Goal: Find specific page/section: Find specific page/section

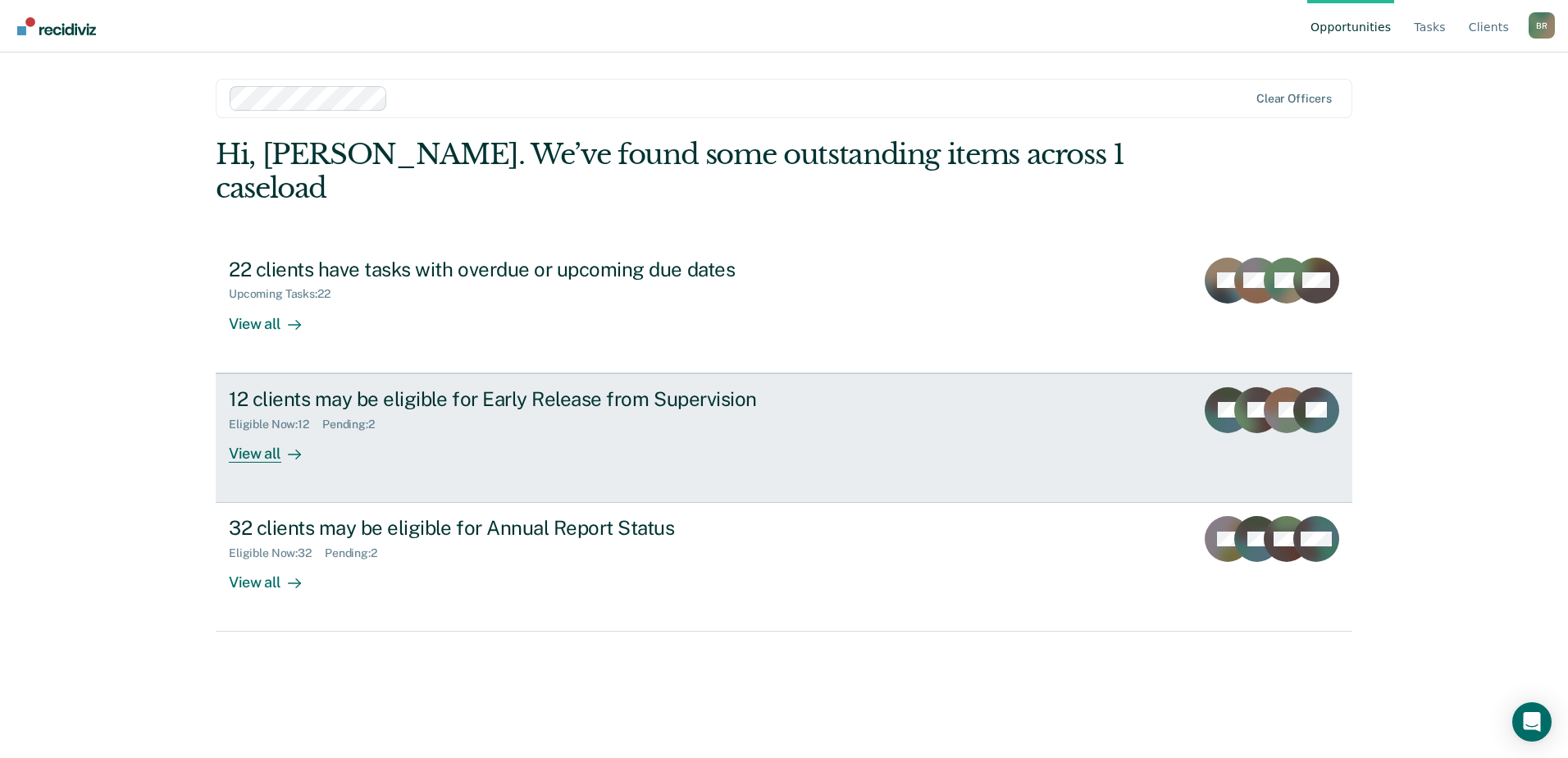
click at [576, 411] on div "Eligible Now : 12 Pending : 2" at bounding box center [517, 421] width 576 height 20
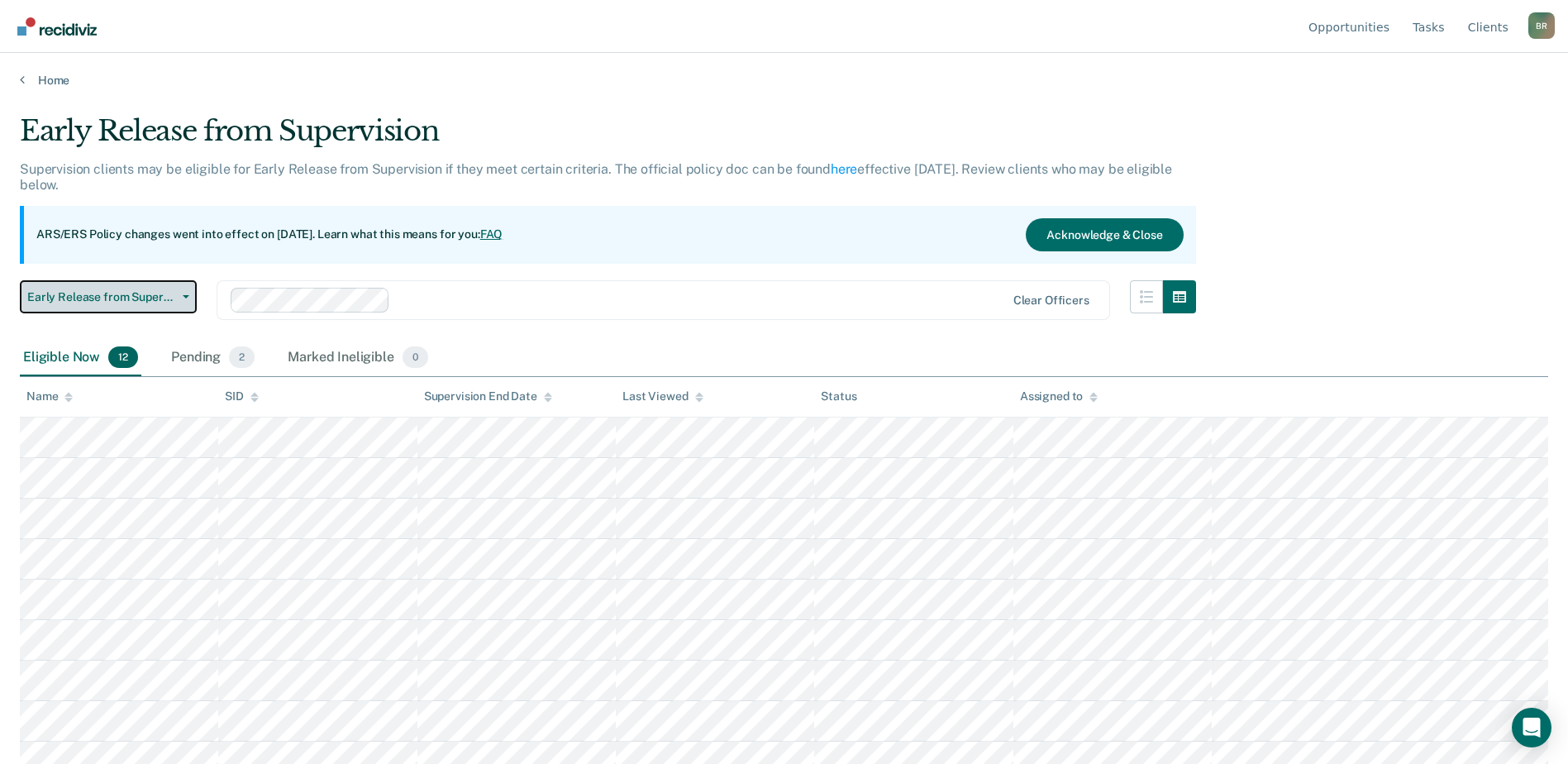
click at [188, 296] on icon "button" at bounding box center [185, 297] width 6 height 4
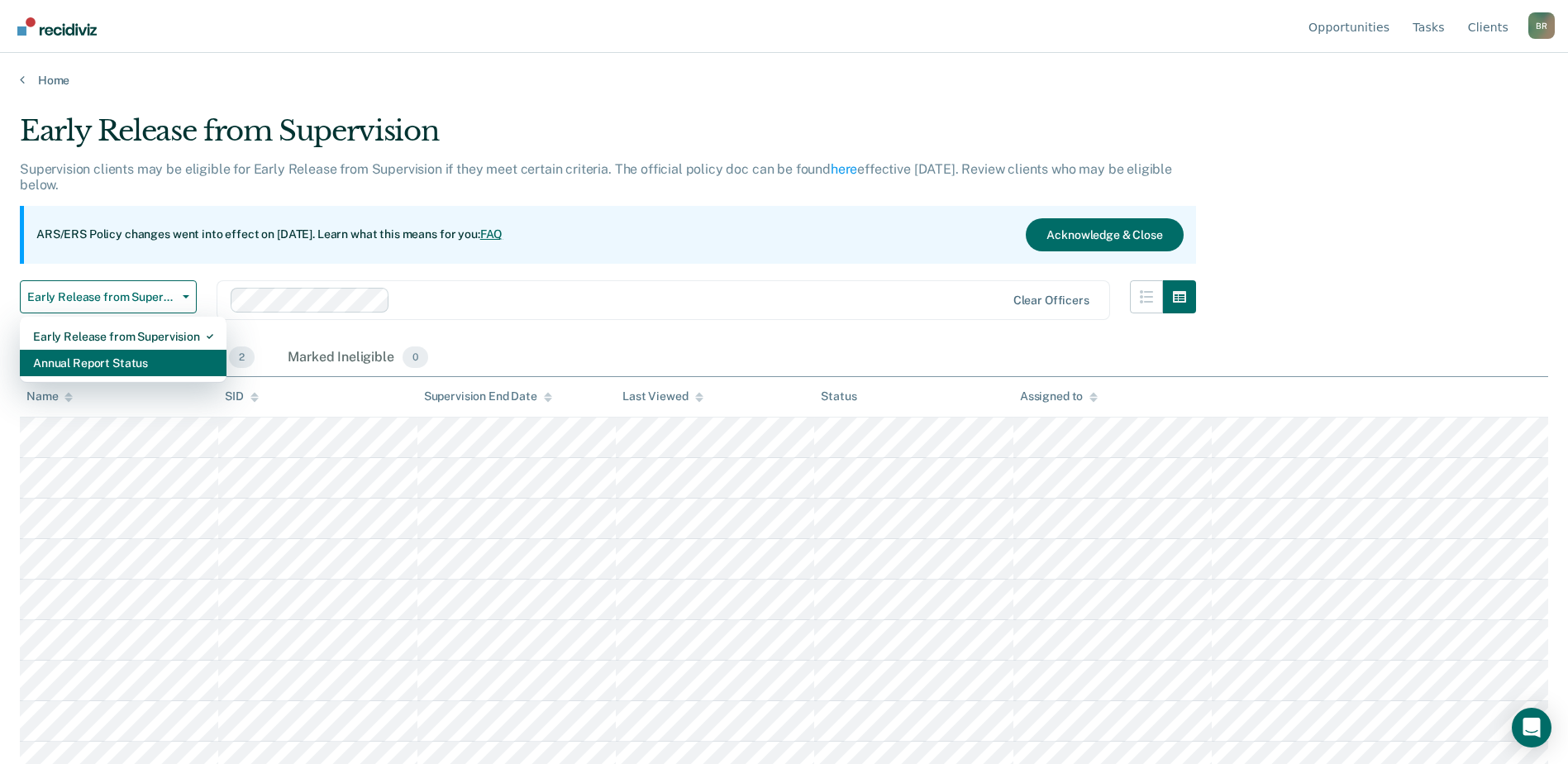
click at [47, 367] on div "Annual Report Status" at bounding box center [123, 363] width 181 height 27
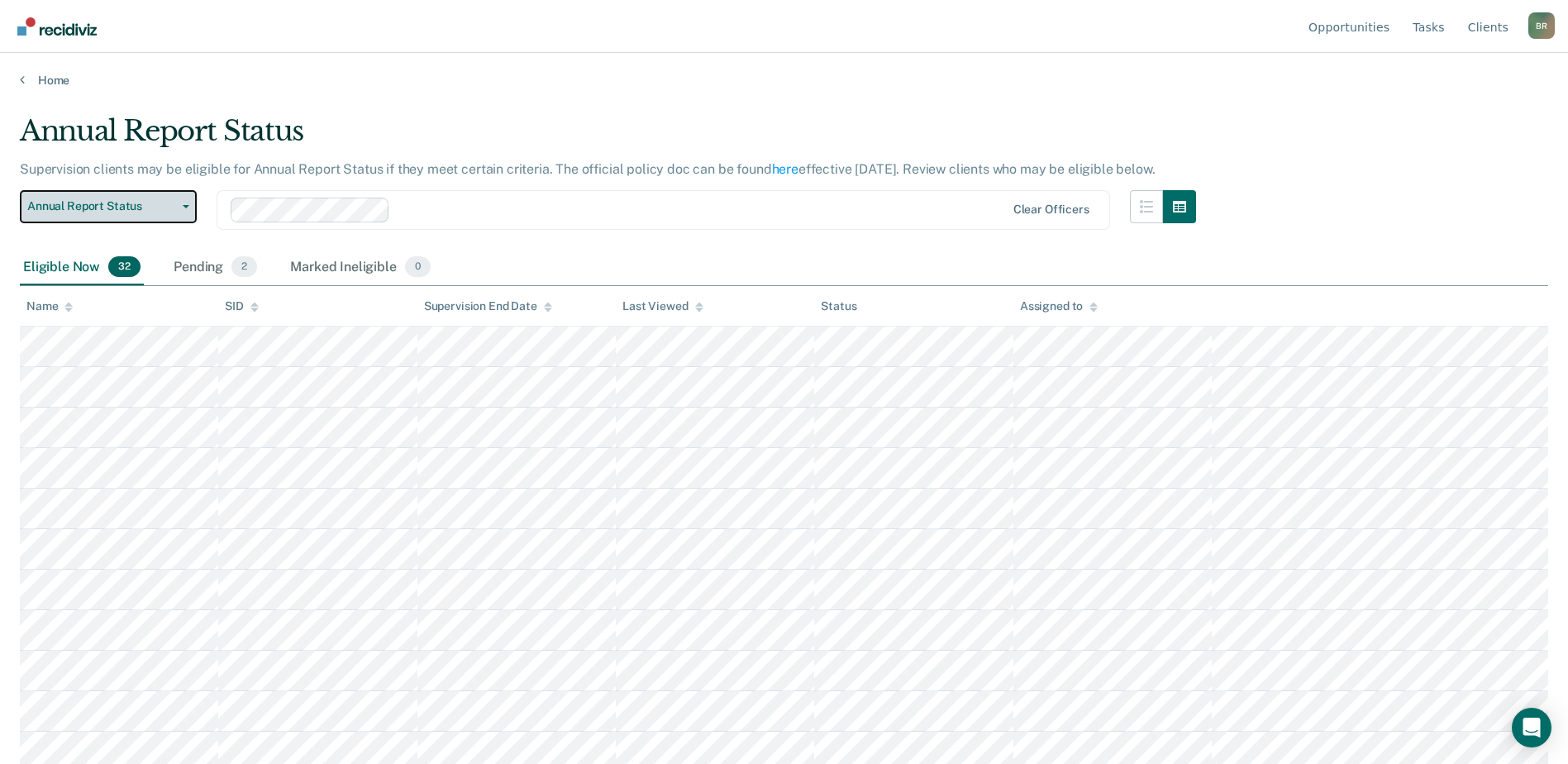
click at [188, 204] on button "Annual Report Status" at bounding box center [108, 206] width 177 height 33
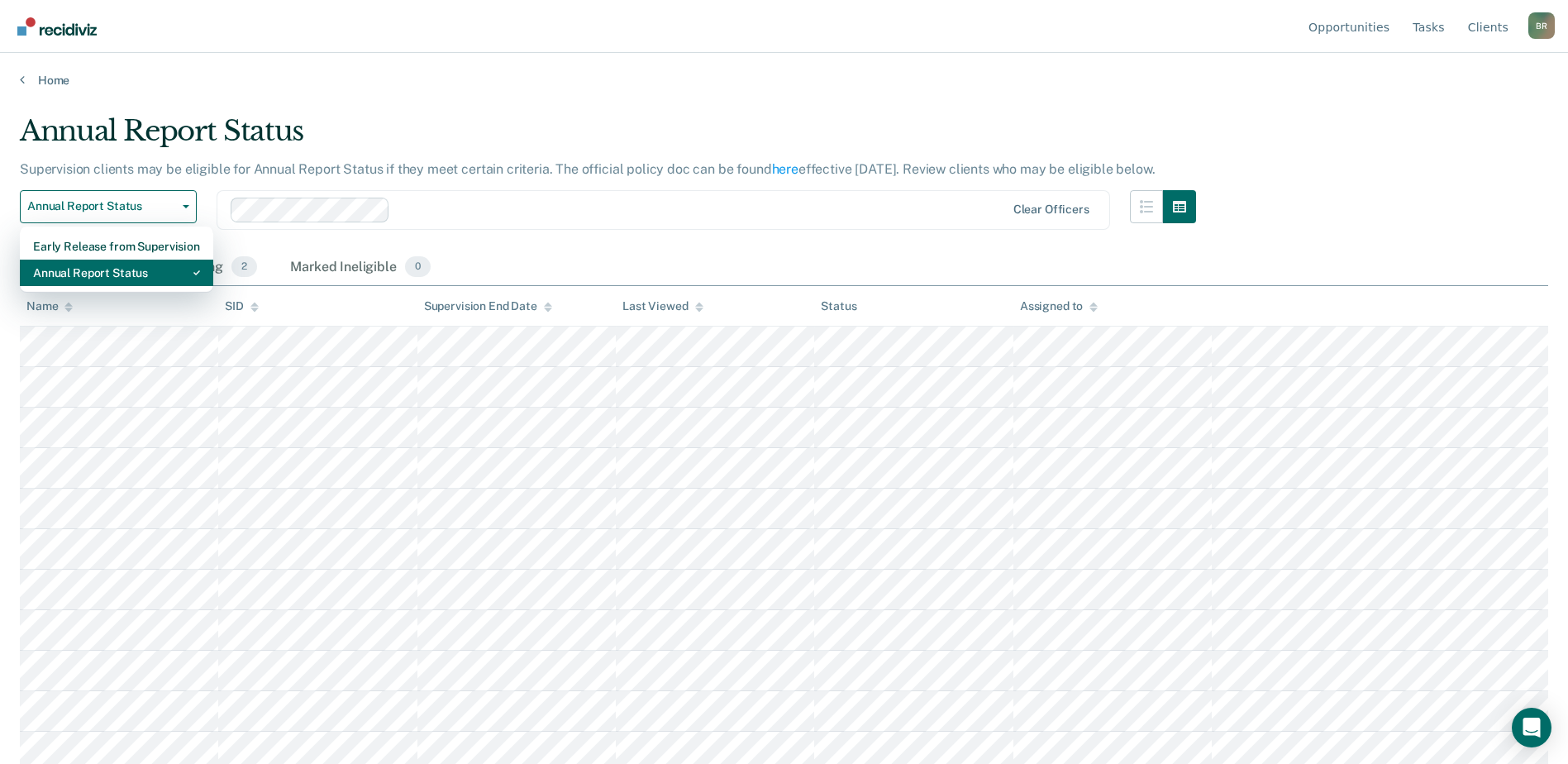
click at [104, 274] on div "Annual Report Status" at bounding box center [116, 273] width 167 height 27
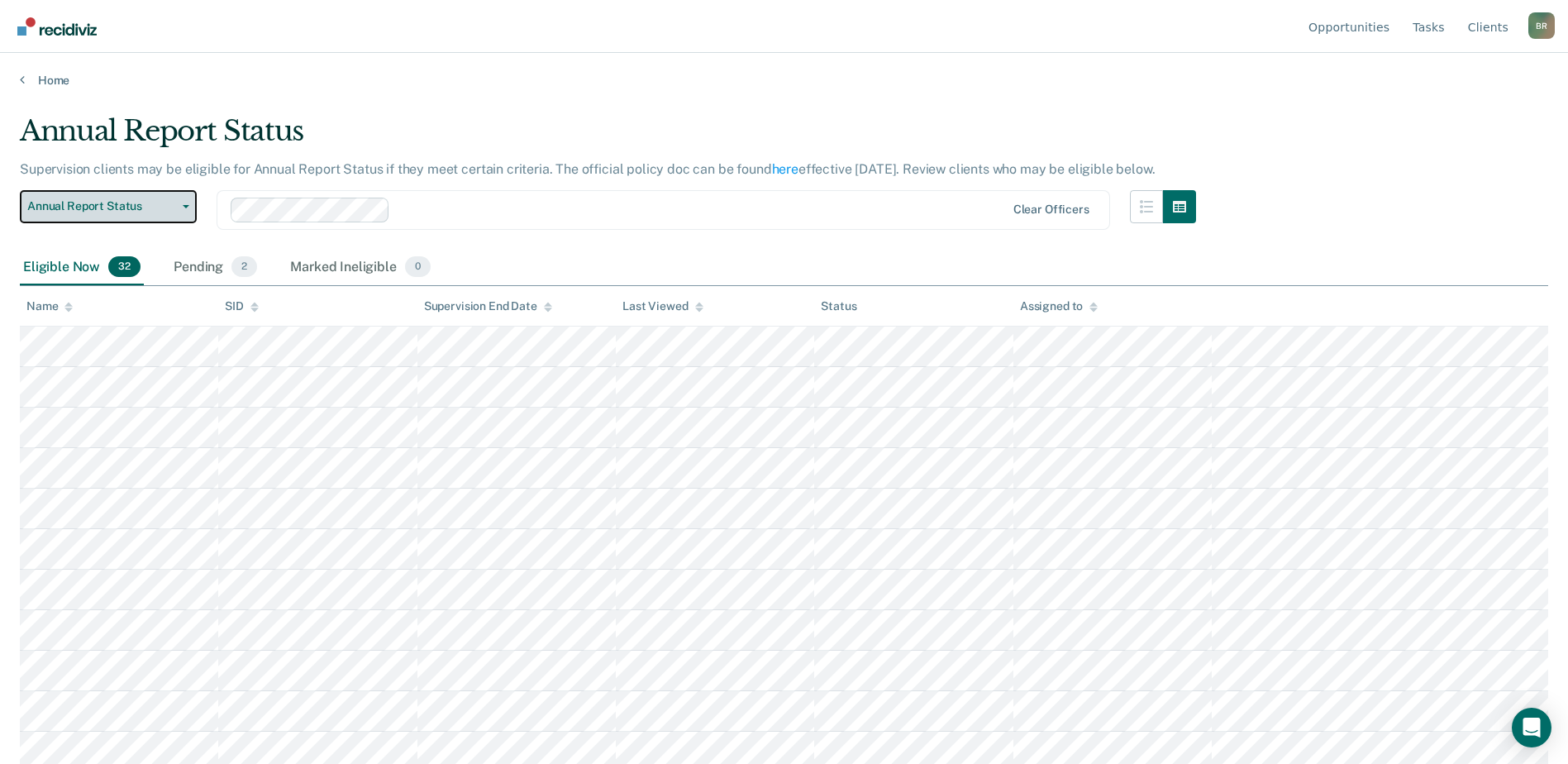
click at [185, 211] on button "Annual Report Status" at bounding box center [108, 206] width 177 height 33
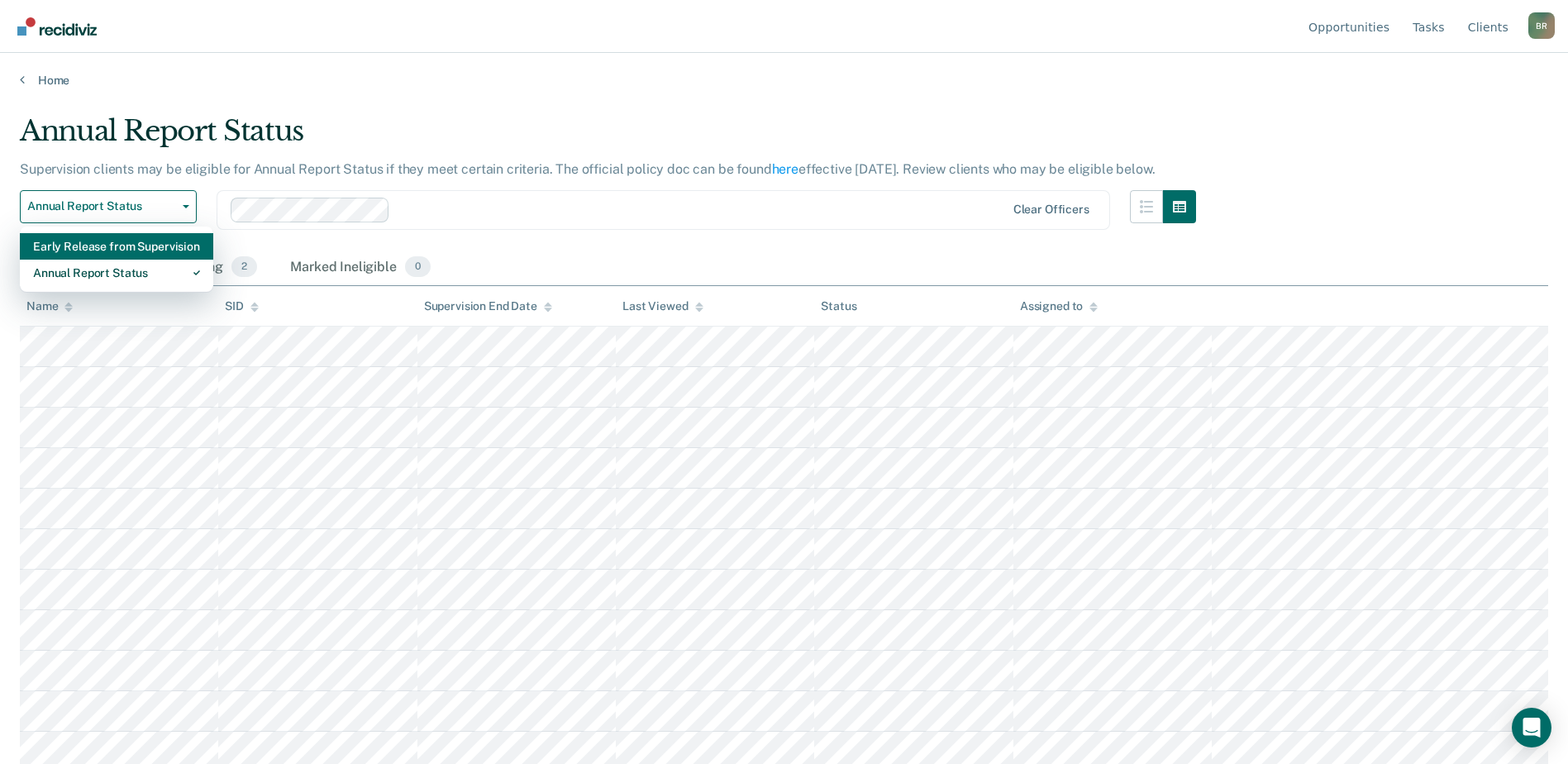
click at [108, 245] on div "Early Release from Supervision" at bounding box center [116, 246] width 167 height 27
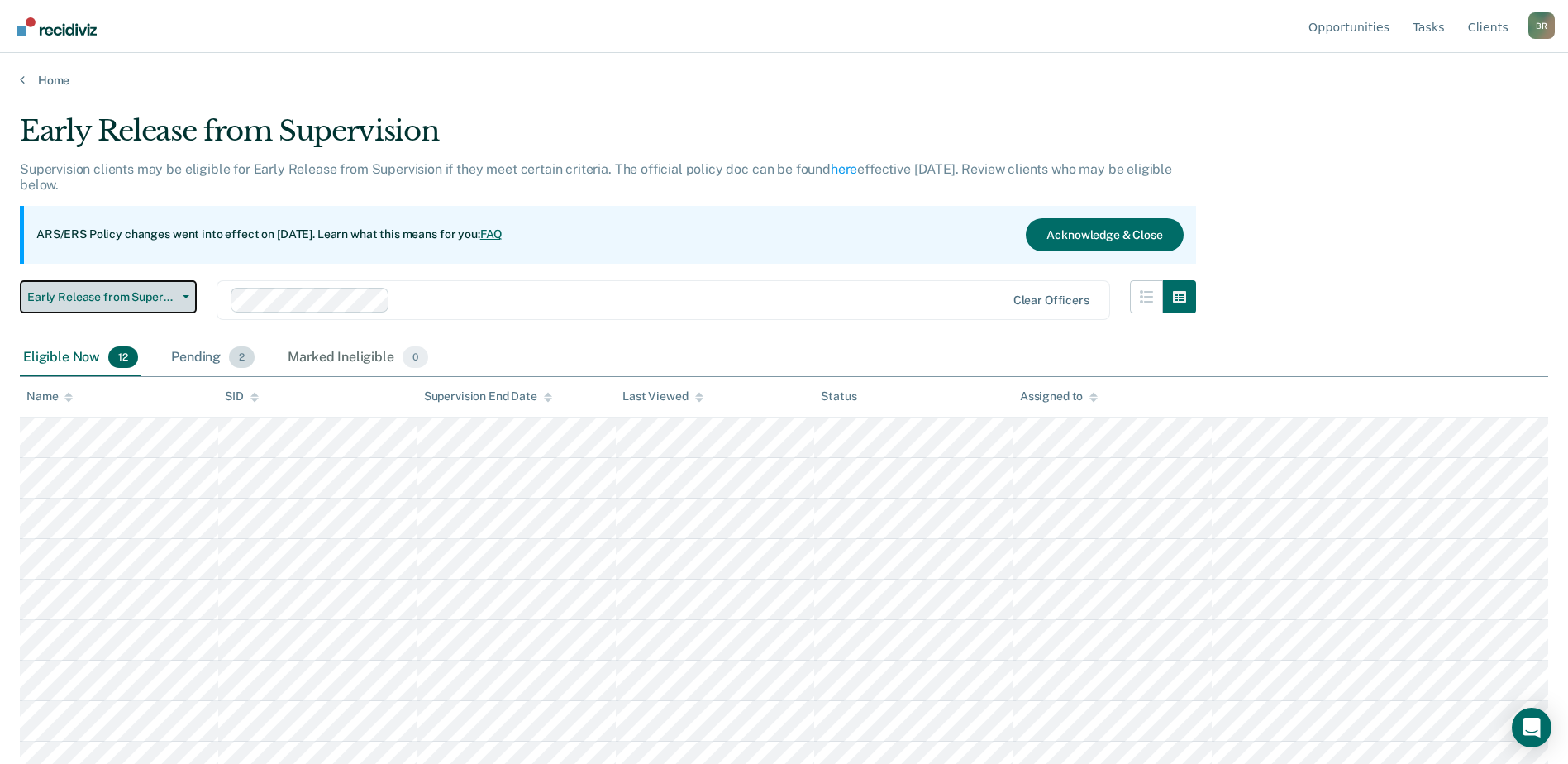
scroll to position [140, 0]
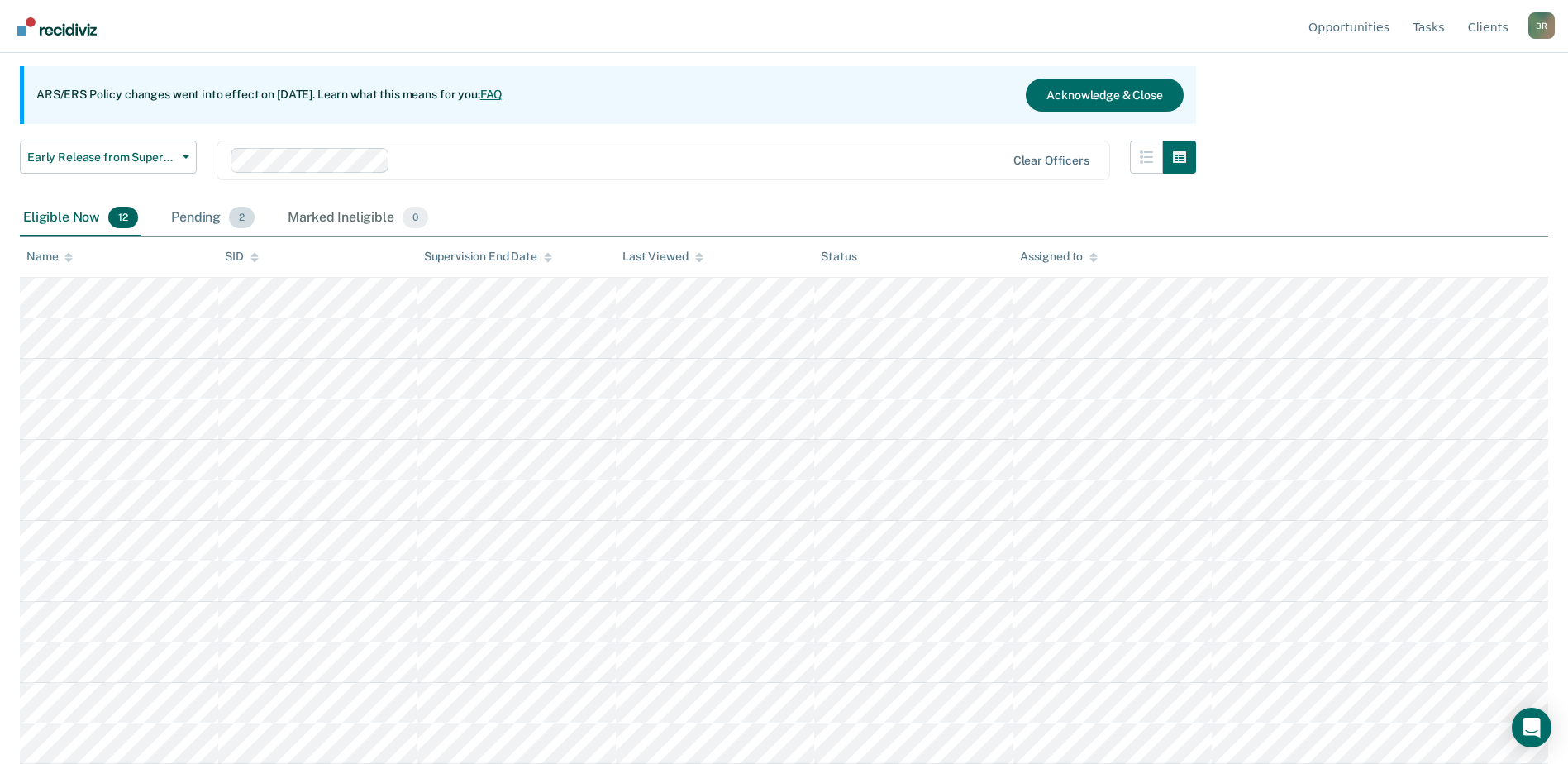
click at [204, 217] on div "Pending 2" at bounding box center [213, 218] width 90 height 36
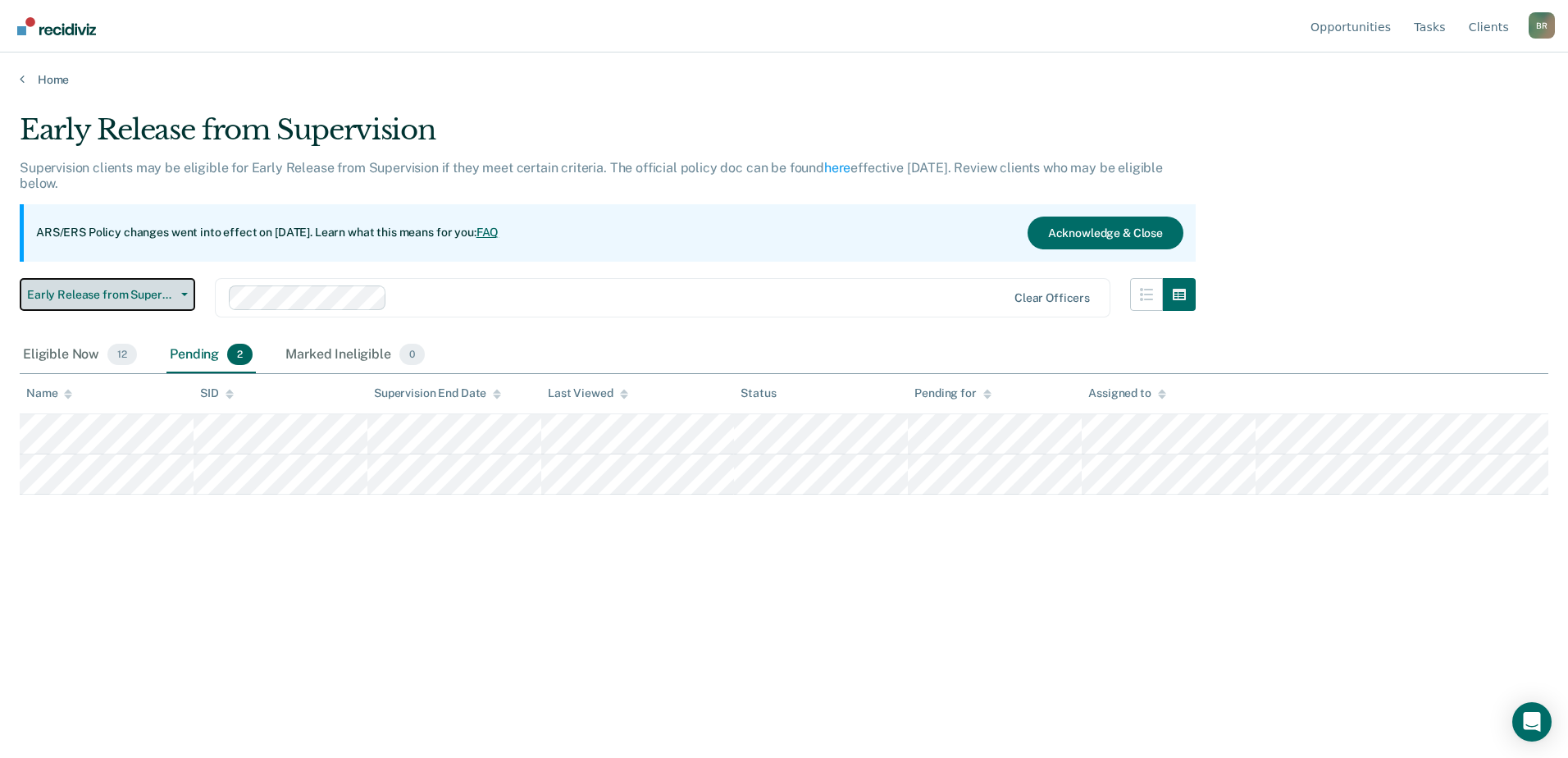
click at [187, 293] on icon "button" at bounding box center [183, 295] width 6 height 4
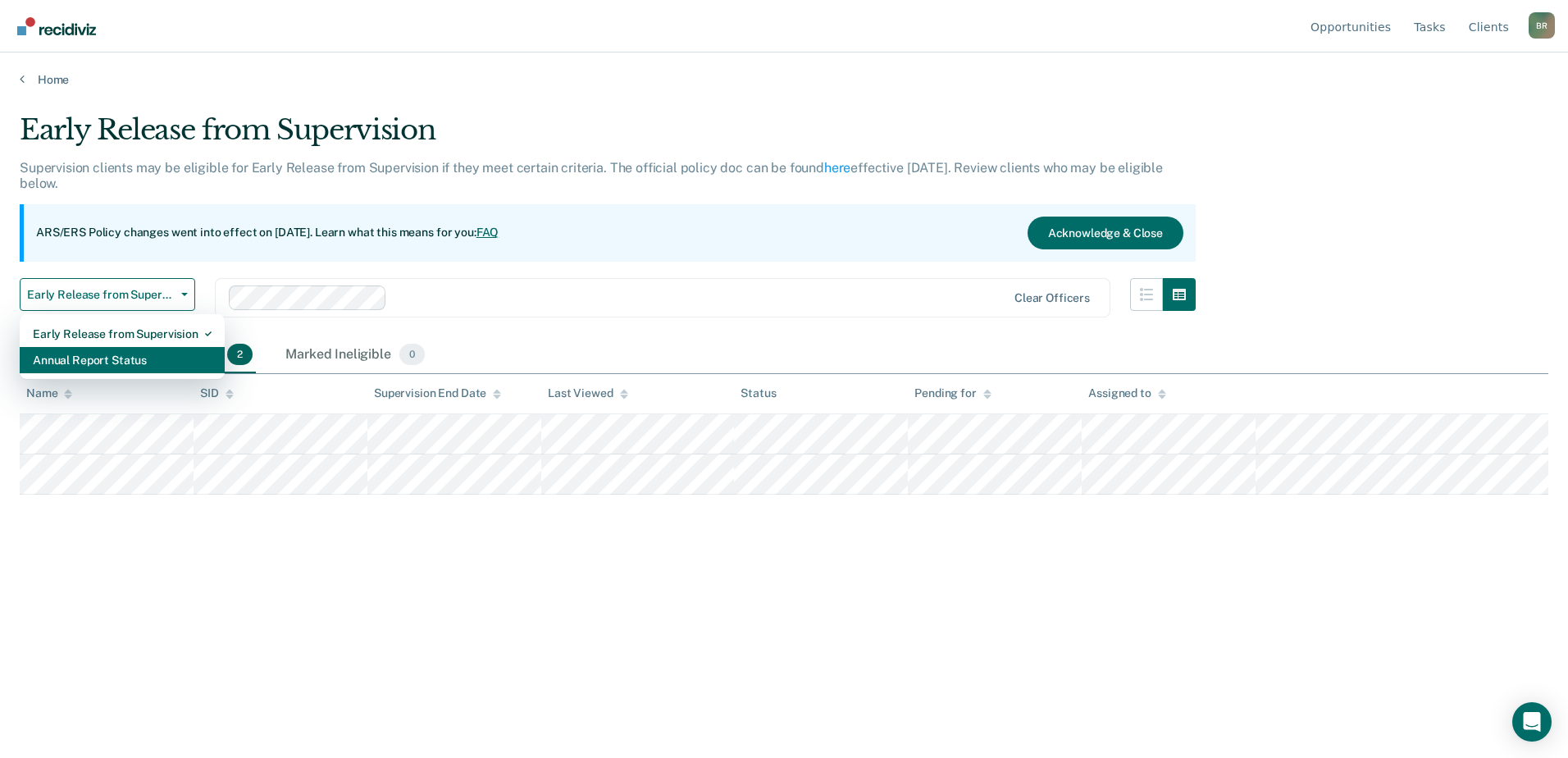
click at [79, 357] on div "Annual Report Status" at bounding box center [122, 360] width 179 height 26
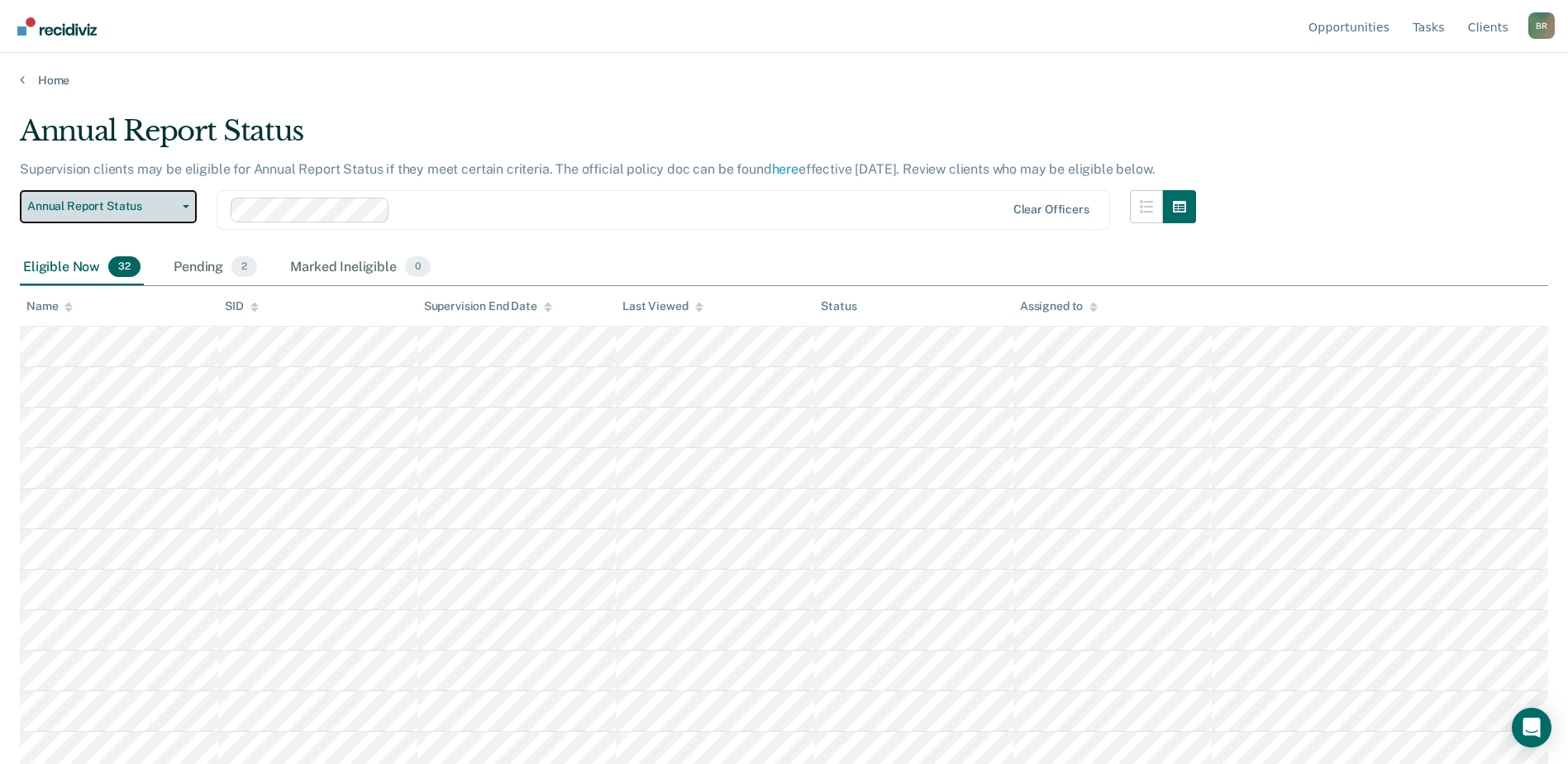
click at [186, 205] on icon "button" at bounding box center [185, 207] width 6 height 4
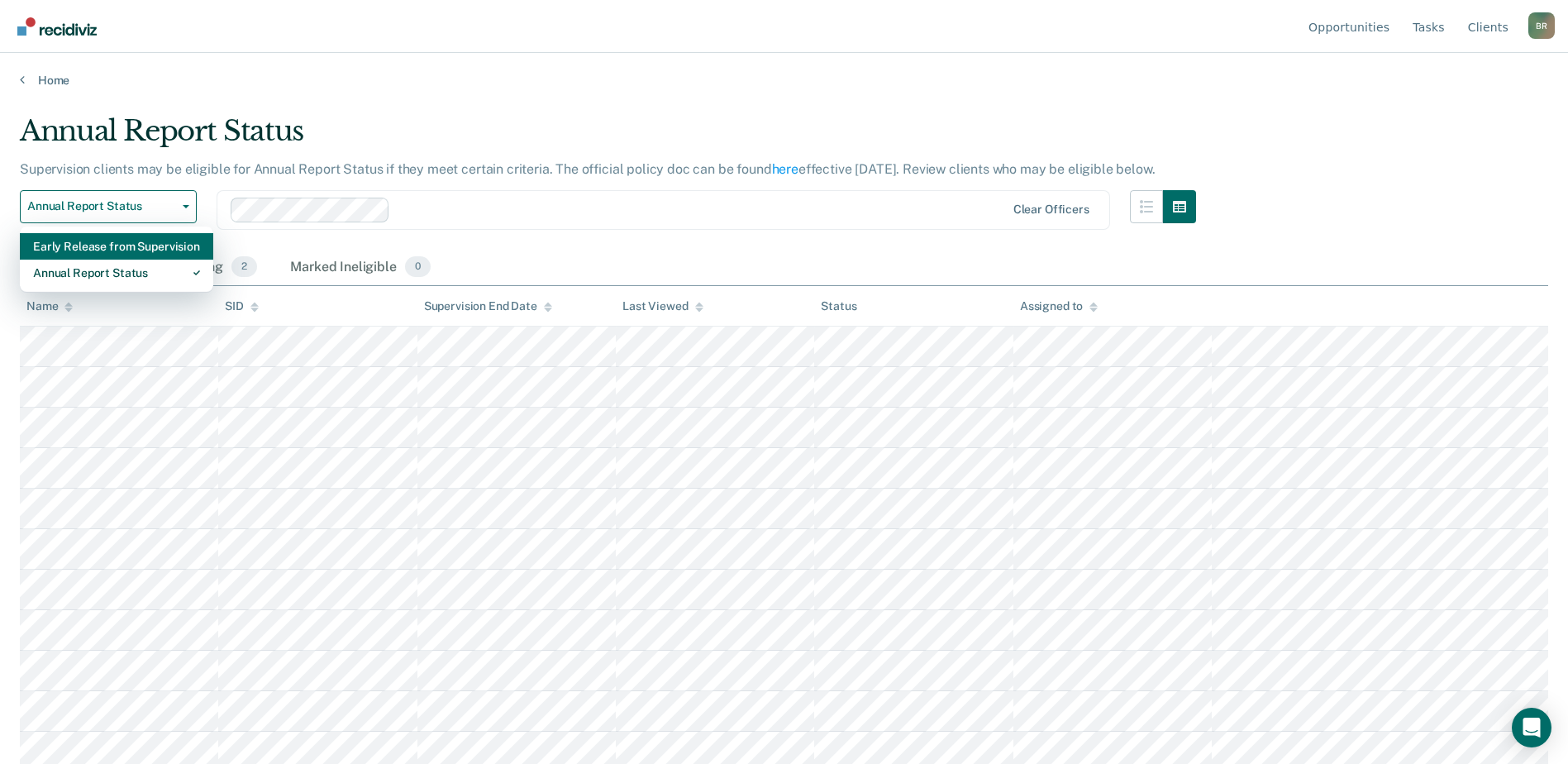
click at [76, 244] on div "Early Release from Supervision" at bounding box center [116, 246] width 167 height 27
